Goal: Browse casually: Explore the website without a specific task or goal

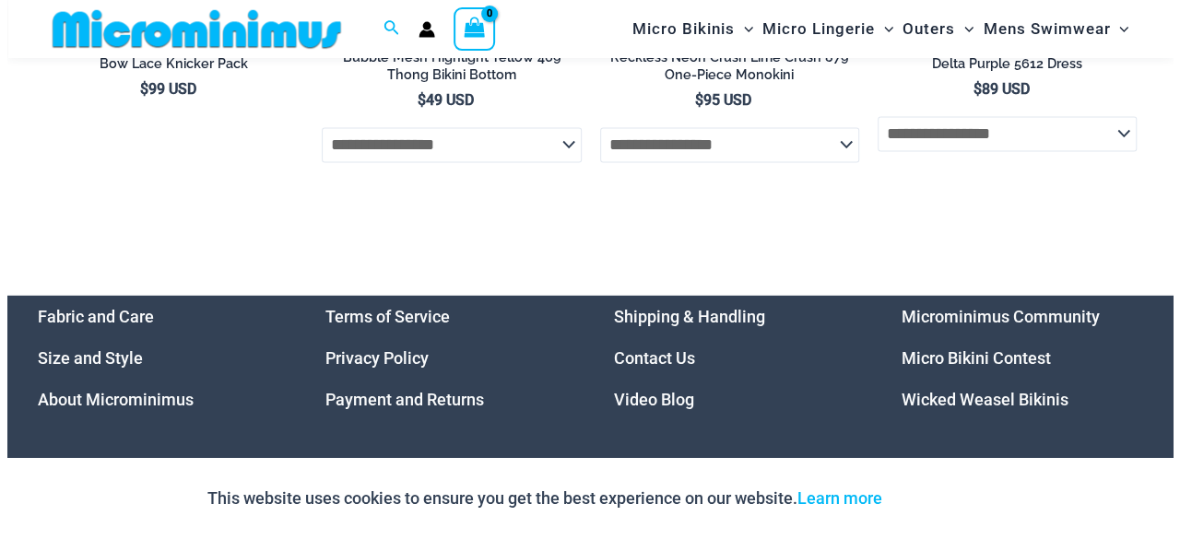
scroll to position [5273, 0]
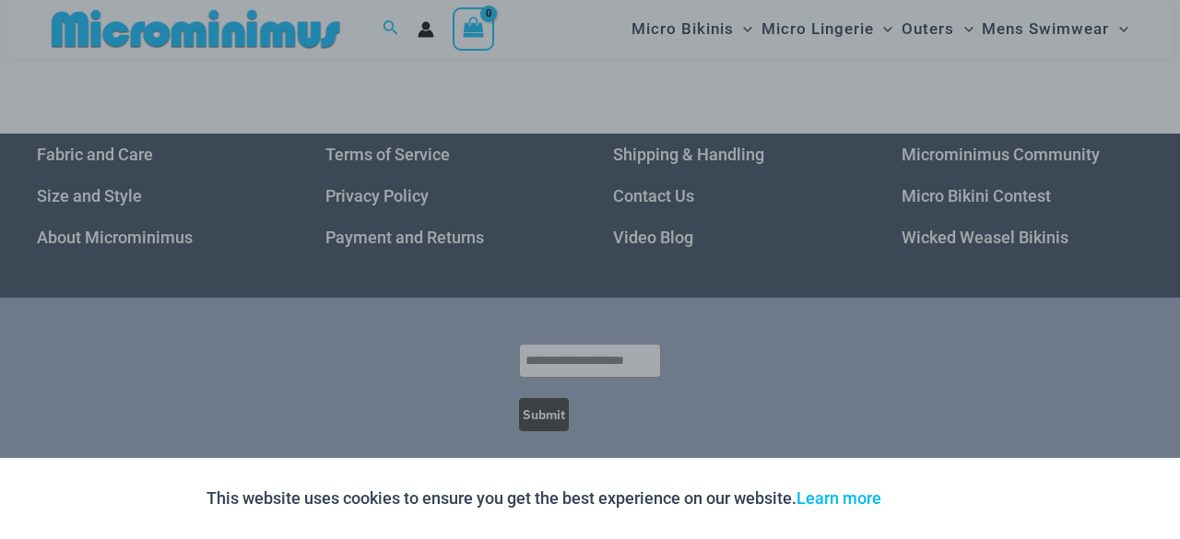
drag, startPoint x: 1174, startPoint y: 53, endPoint x: 979, endPoint y: 304, distance: 318.1
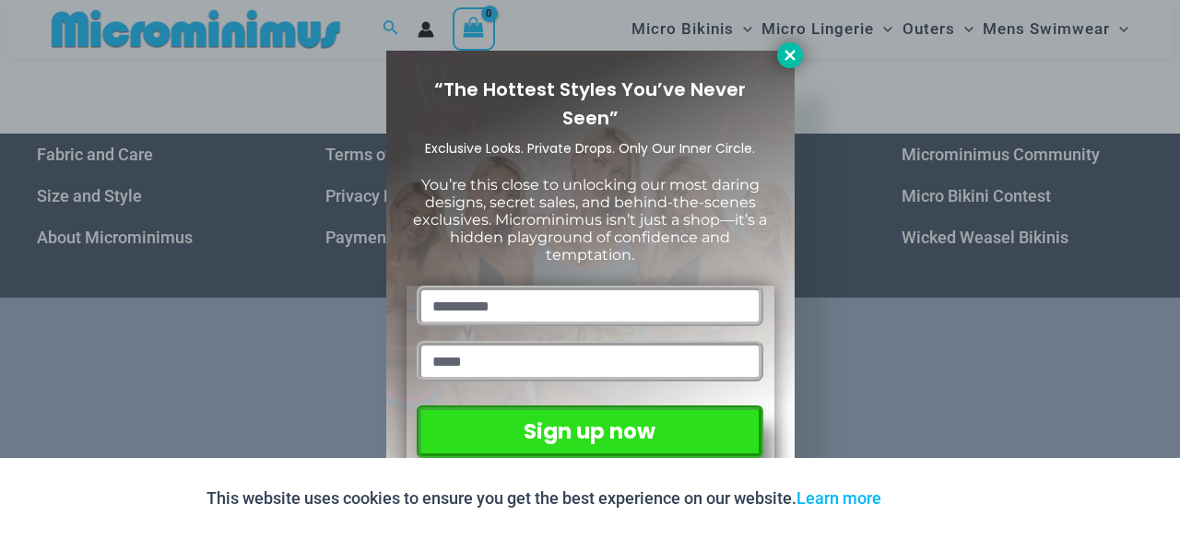
click at [787, 54] on icon at bounding box center [790, 55] width 17 height 17
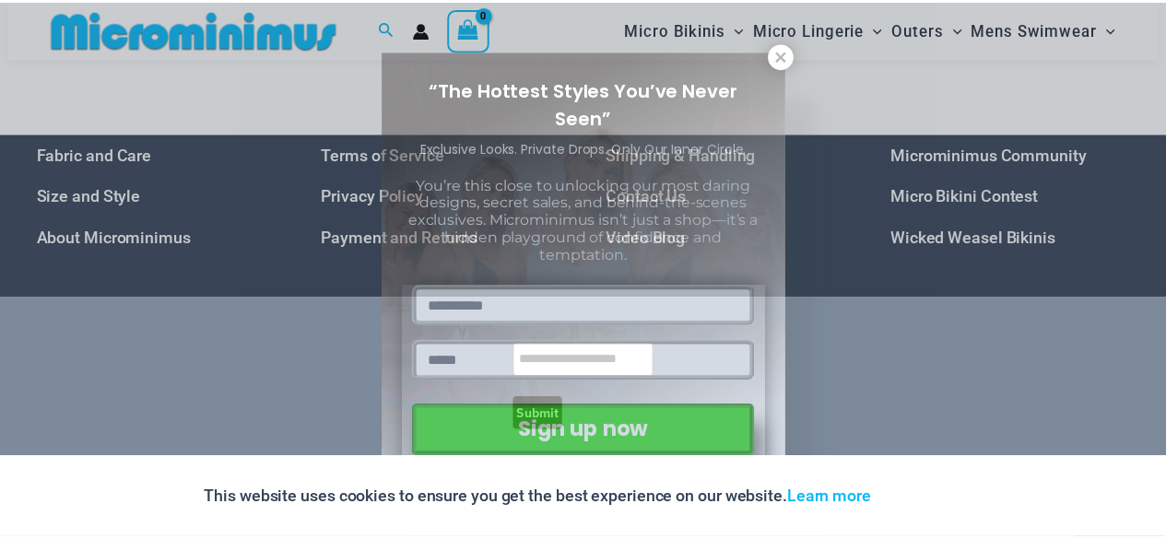
scroll to position [5252, 0]
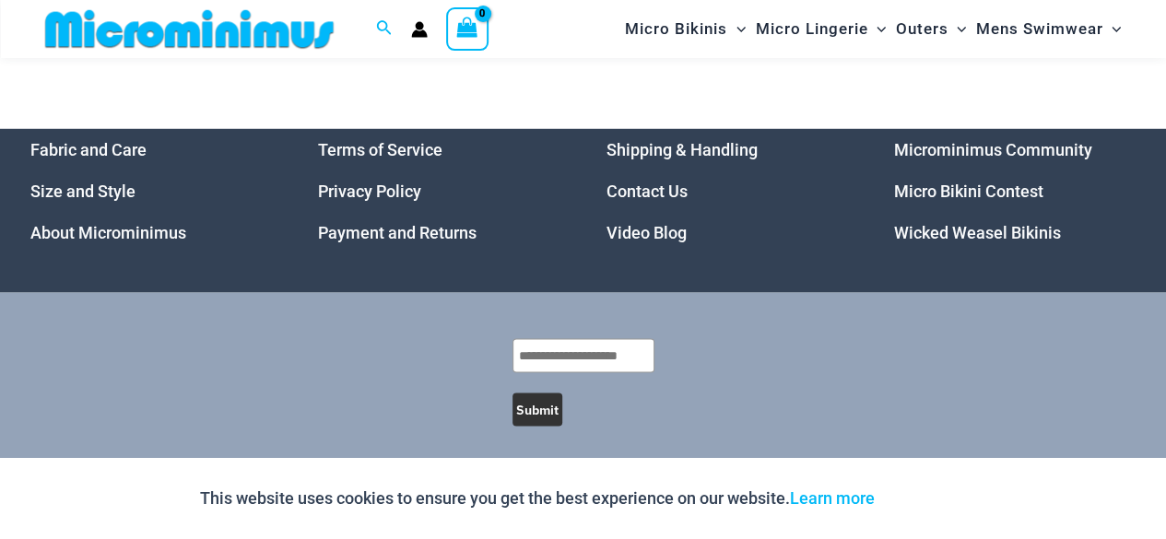
click at [968, 242] on link "Wicked Weasel Bikinis" at bounding box center [977, 232] width 167 height 19
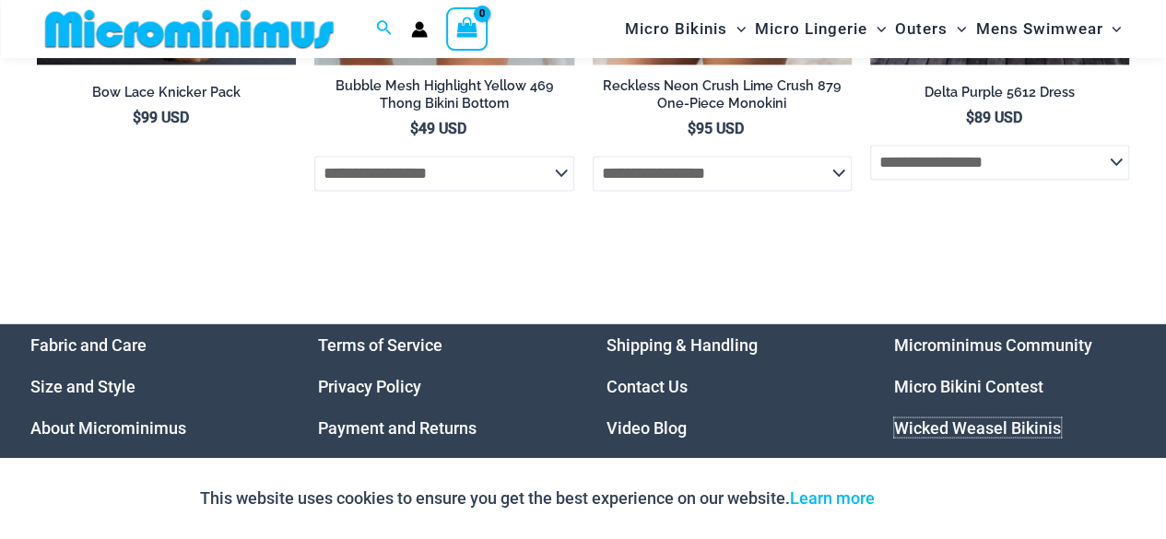
scroll to position [4791, 0]
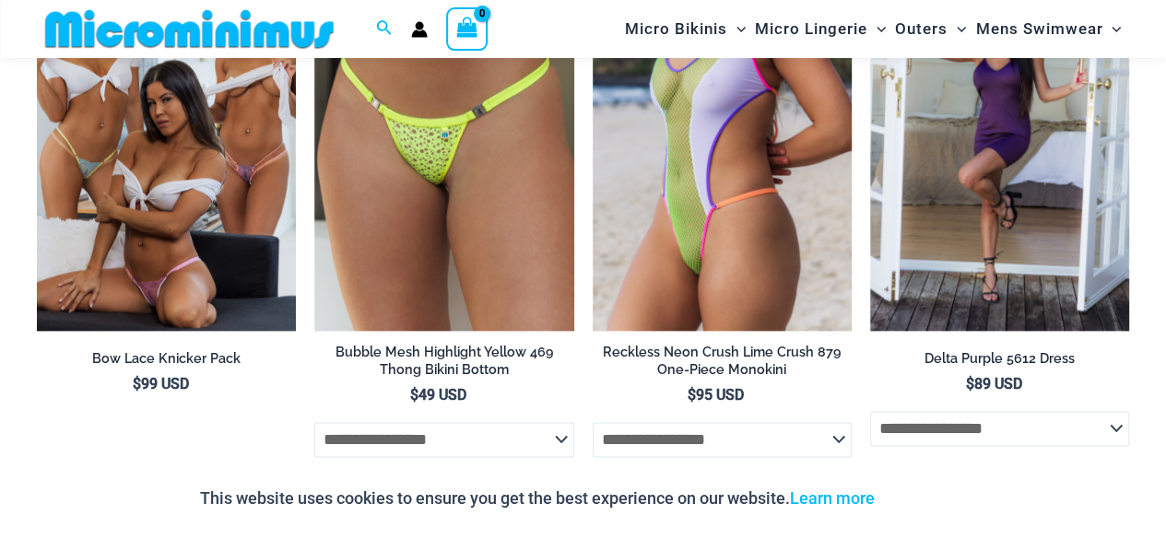
click at [251, 23] on img at bounding box center [189, 28] width 303 height 41
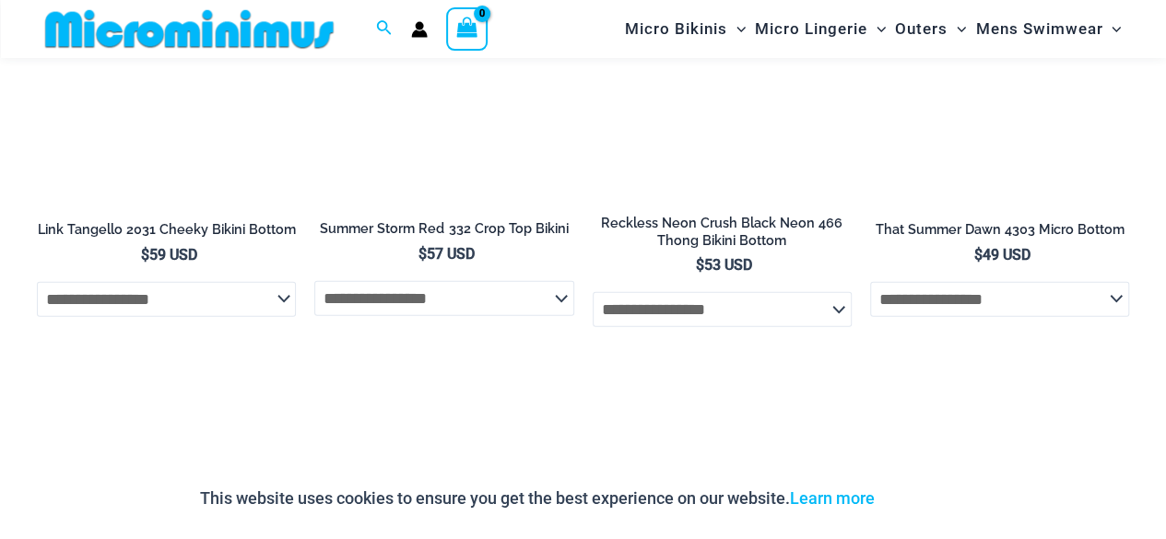
scroll to position [5698, 0]
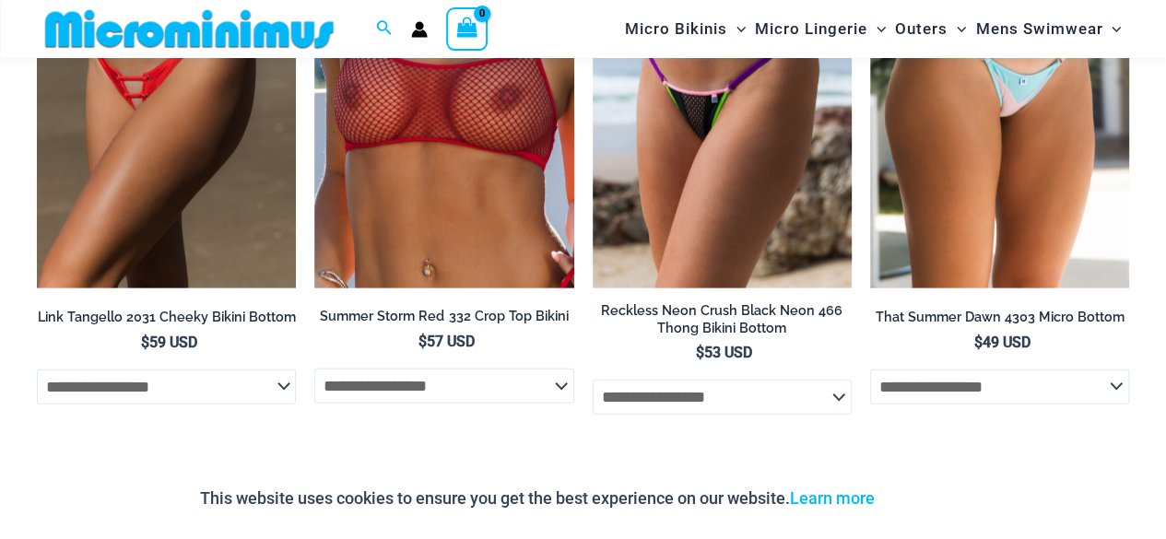
drag, startPoint x: 181, startPoint y: 35, endPoint x: 257, endPoint y: 18, distance: 78.3
click at [183, 34] on img at bounding box center [189, 28] width 303 height 41
